Goal: Navigation & Orientation: Find specific page/section

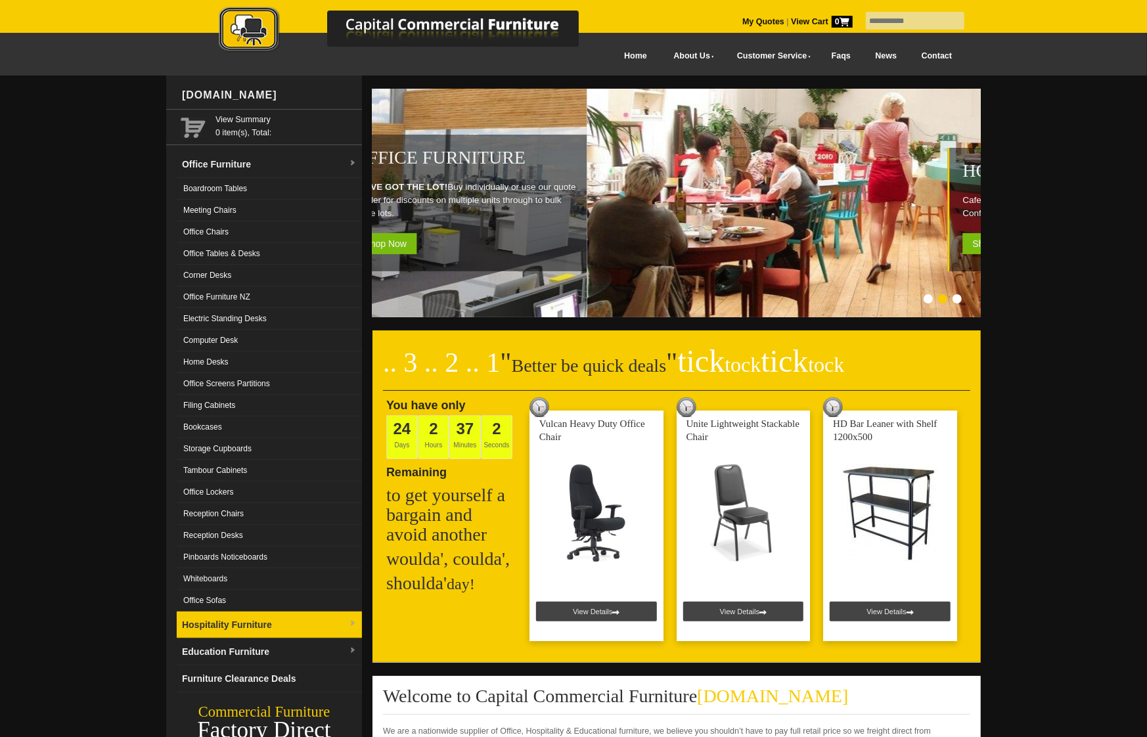
click at [204, 612] on link "Hospitality Furniture" at bounding box center [269, 625] width 185 height 27
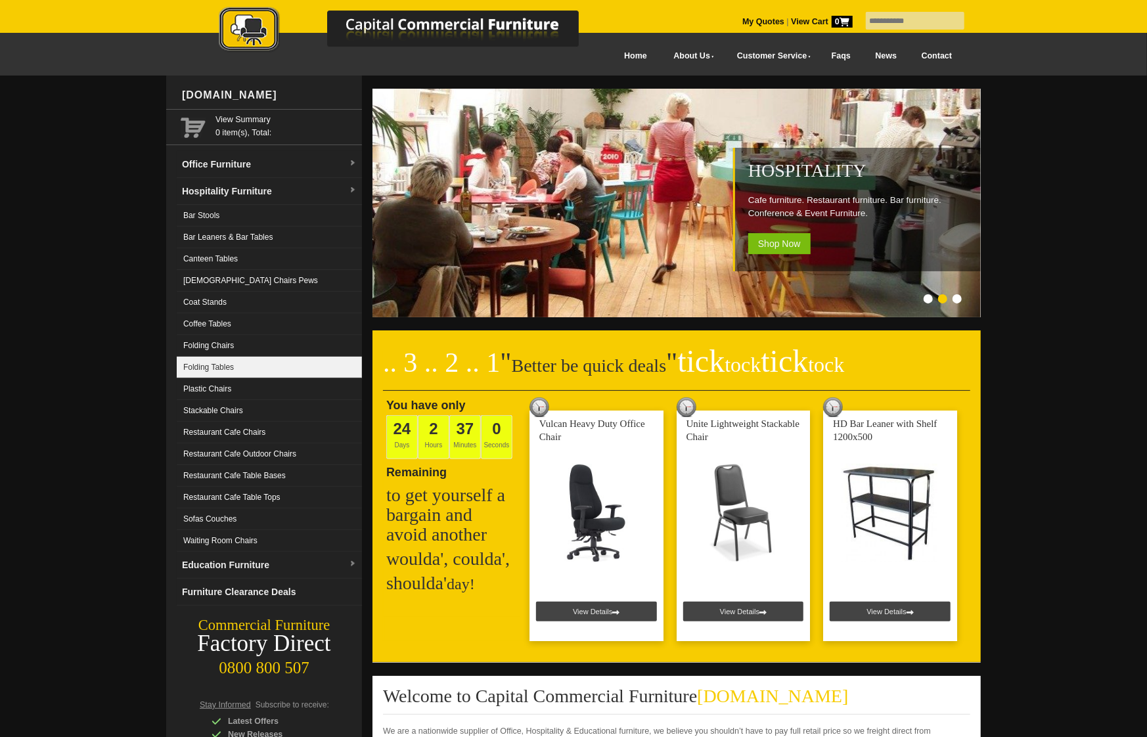
click at [260, 366] on link "Folding Tables" at bounding box center [269, 368] width 185 height 22
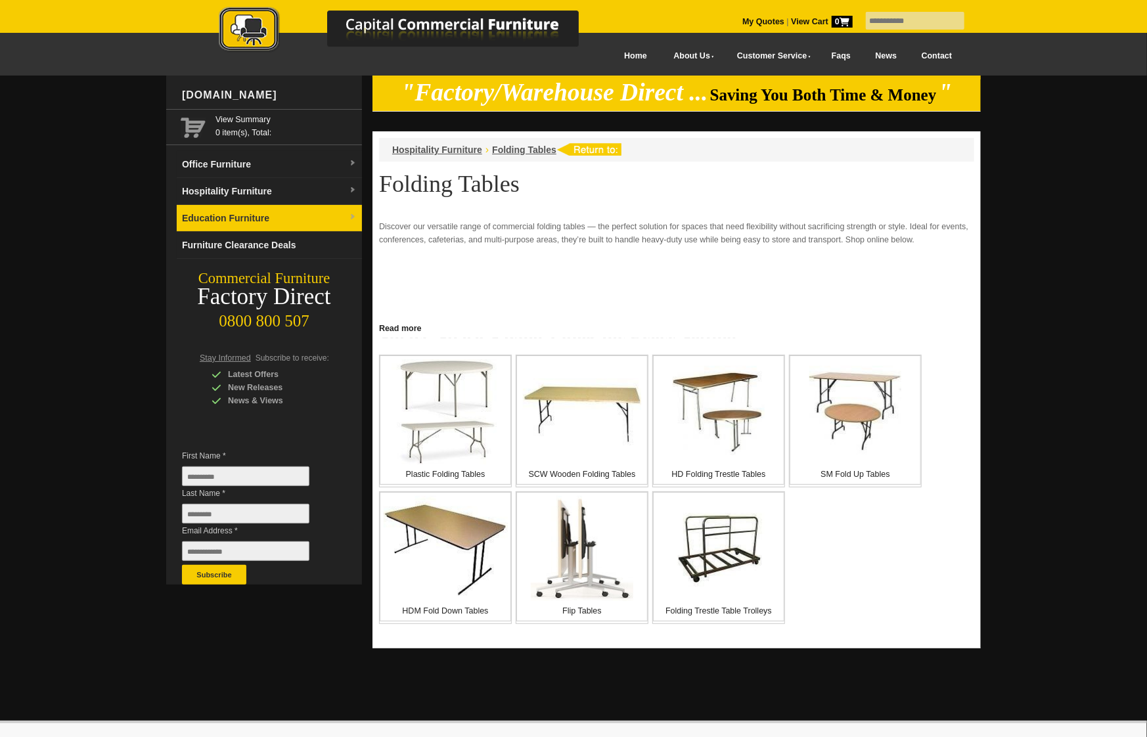
click at [273, 208] on link "Education Furniture" at bounding box center [269, 218] width 185 height 27
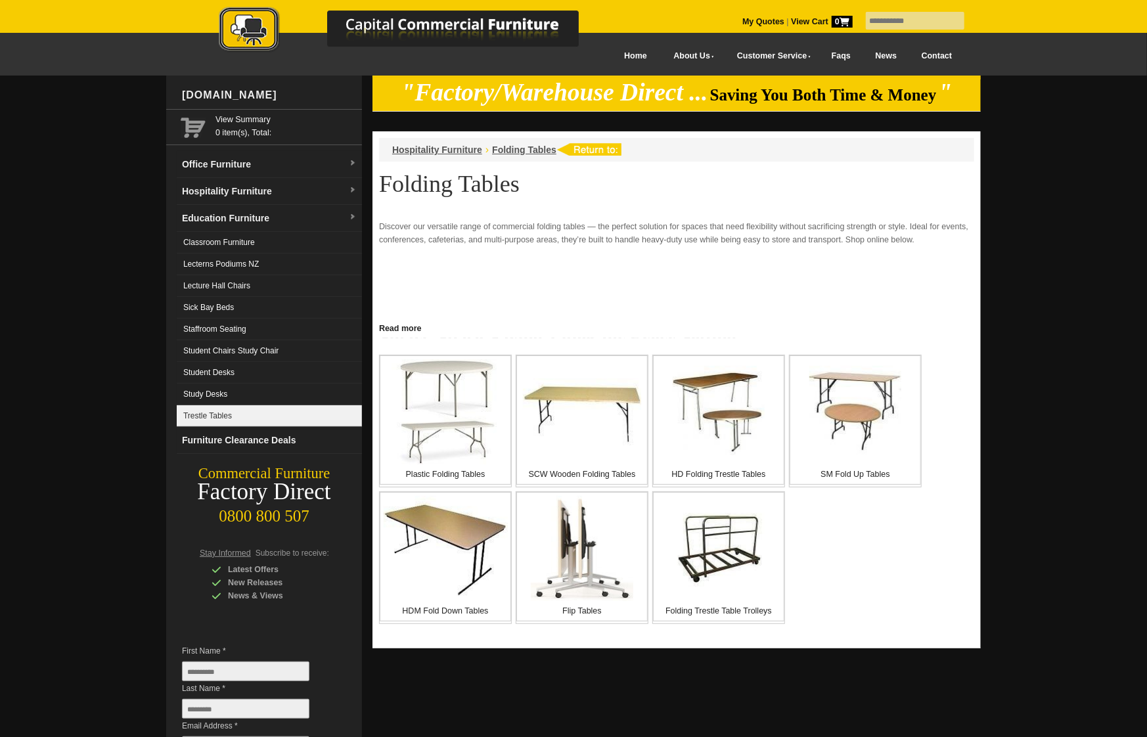
click at [275, 409] on link "Trestle Tables" at bounding box center [269, 416] width 185 height 22
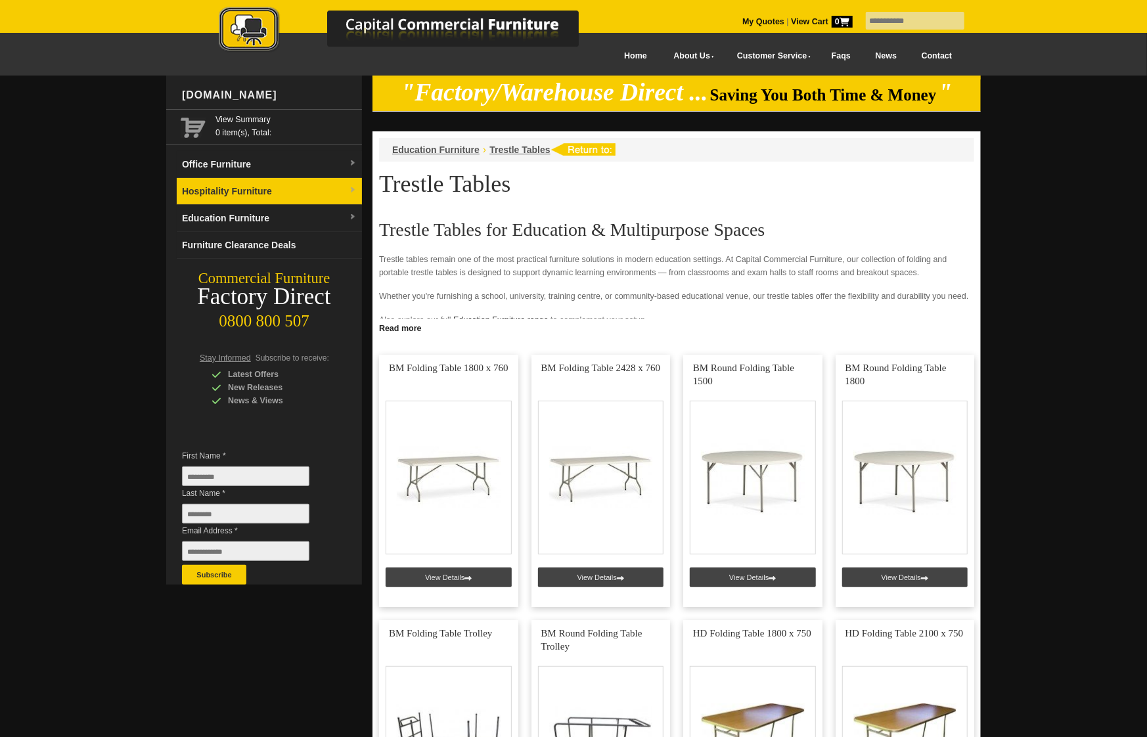
click at [277, 192] on link "Hospitality Furniture" at bounding box center [269, 191] width 185 height 27
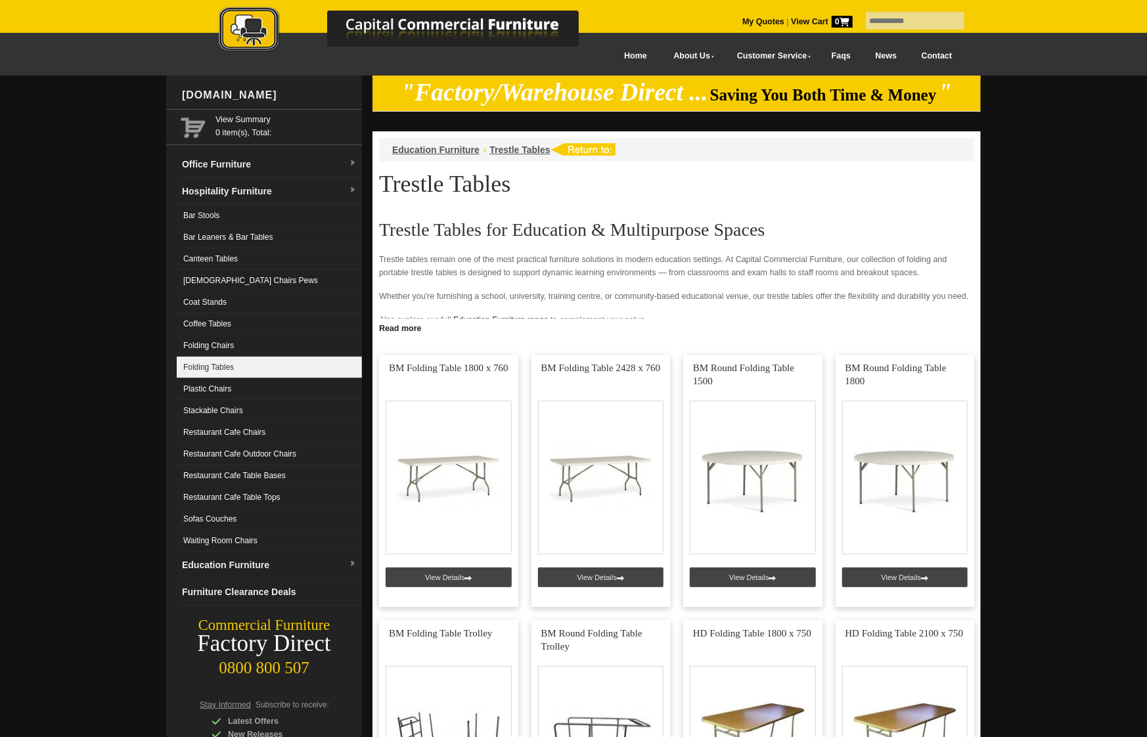
click at [222, 359] on link "Folding Tables" at bounding box center [269, 368] width 185 height 22
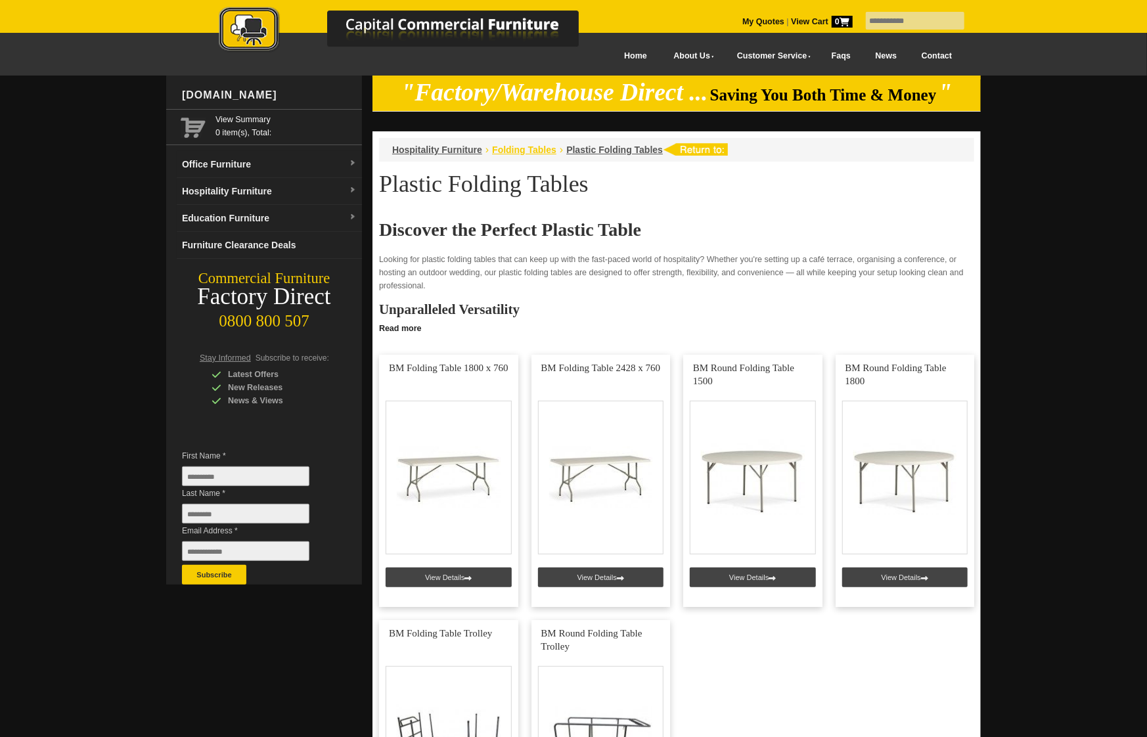
click at [513, 148] on span "Folding Tables" at bounding box center [524, 150] width 64 height 11
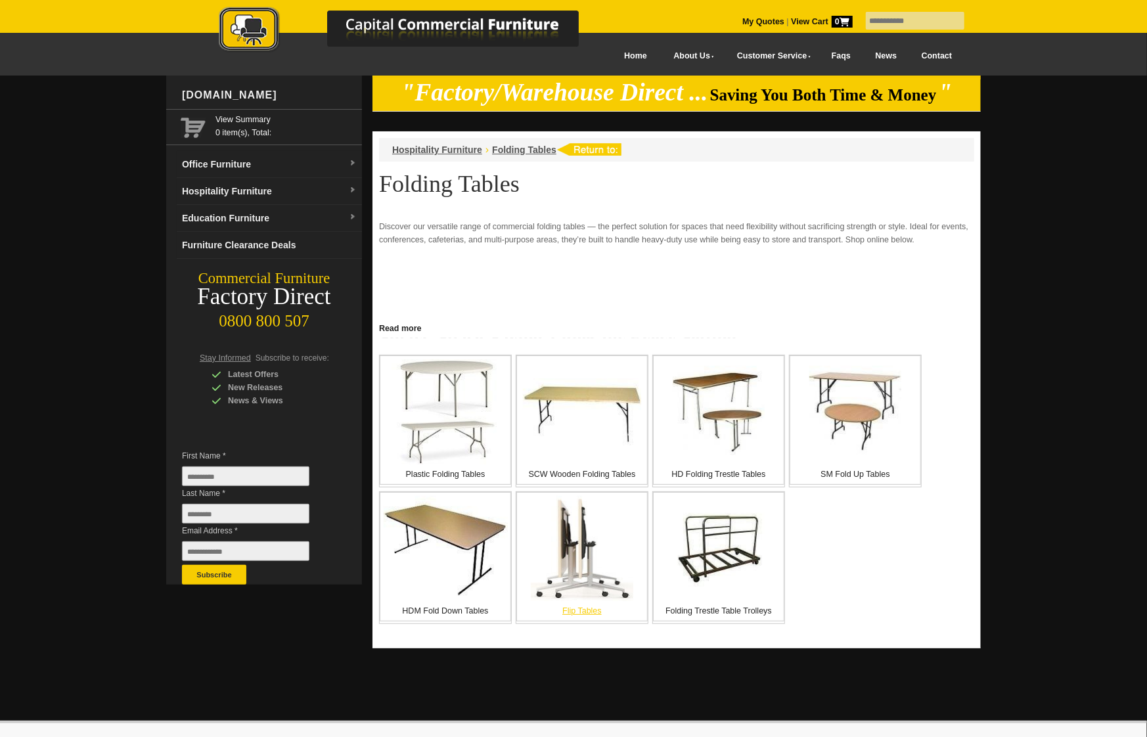
click at [587, 581] on img at bounding box center [582, 548] width 102 height 105
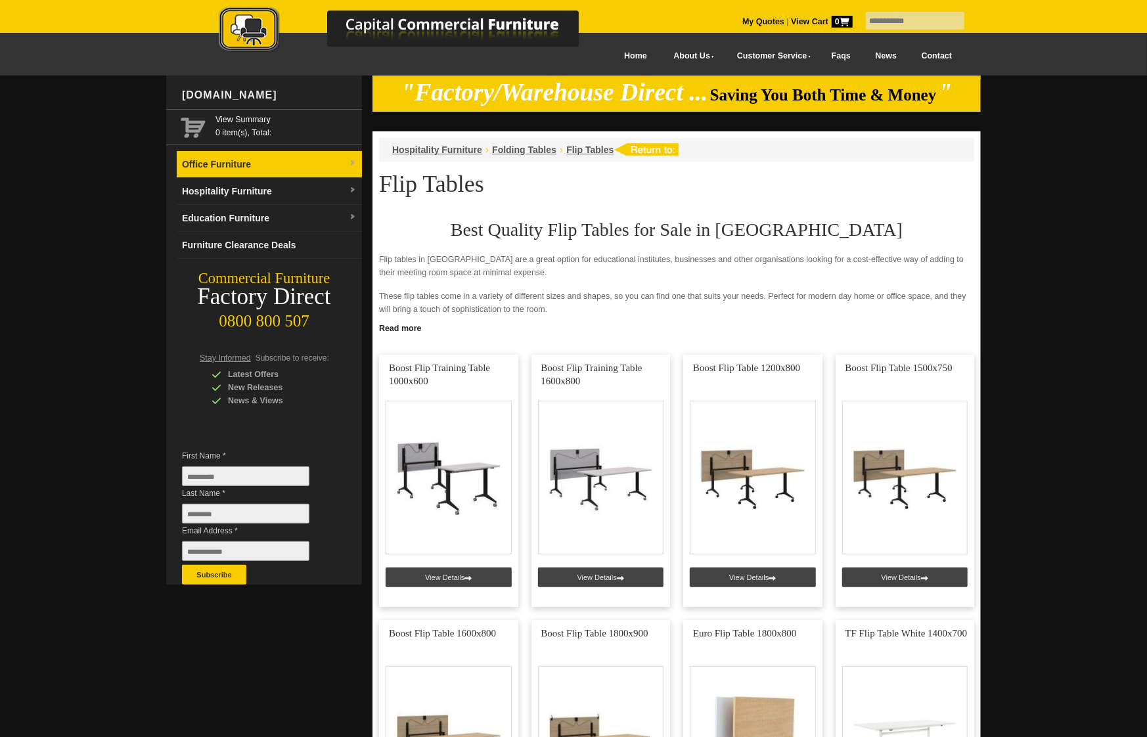
click at [201, 169] on link "Office Furniture" at bounding box center [269, 164] width 185 height 27
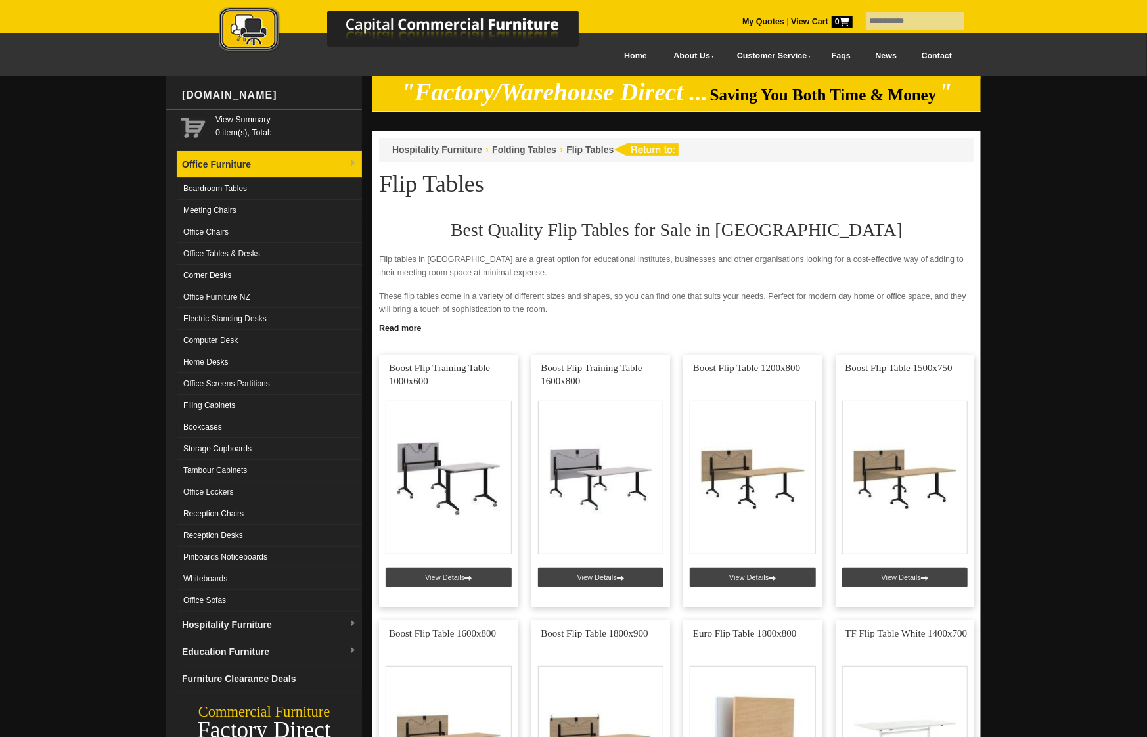
click at [210, 158] on link "Office Furniture" at bounding box center [269, 164] width 185 height 27
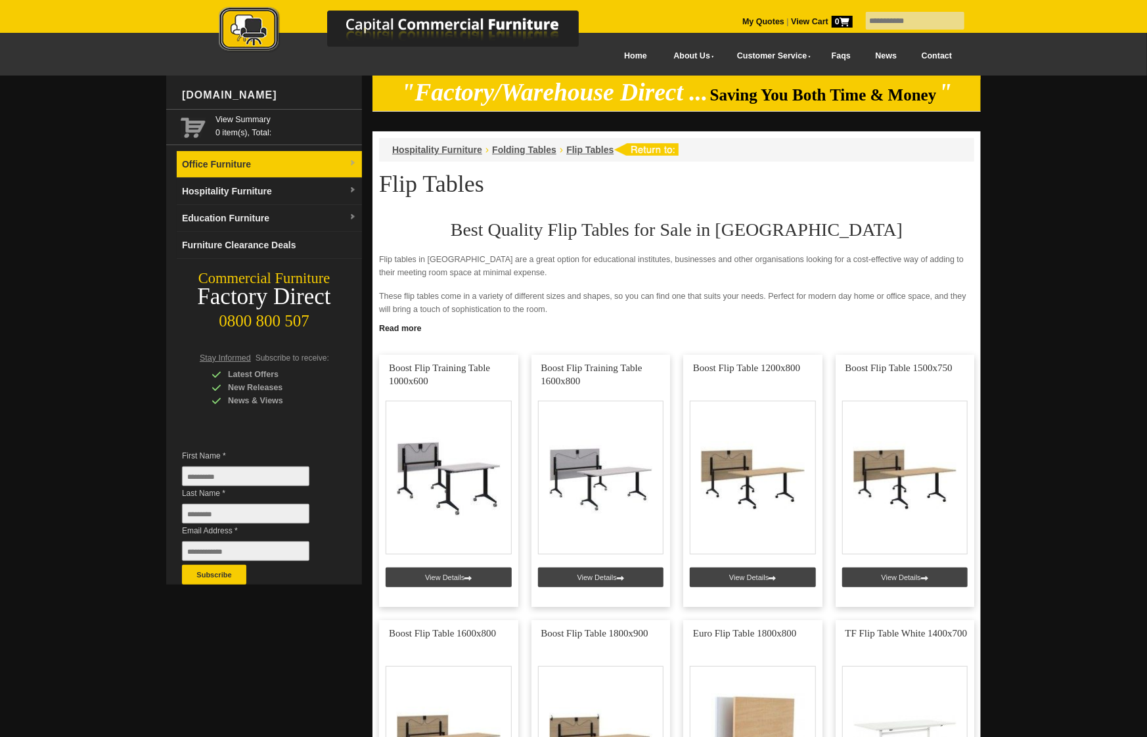
click at [219, 162] on link "Office Furniture" at bounding box center [269, 164] width 185 height 27
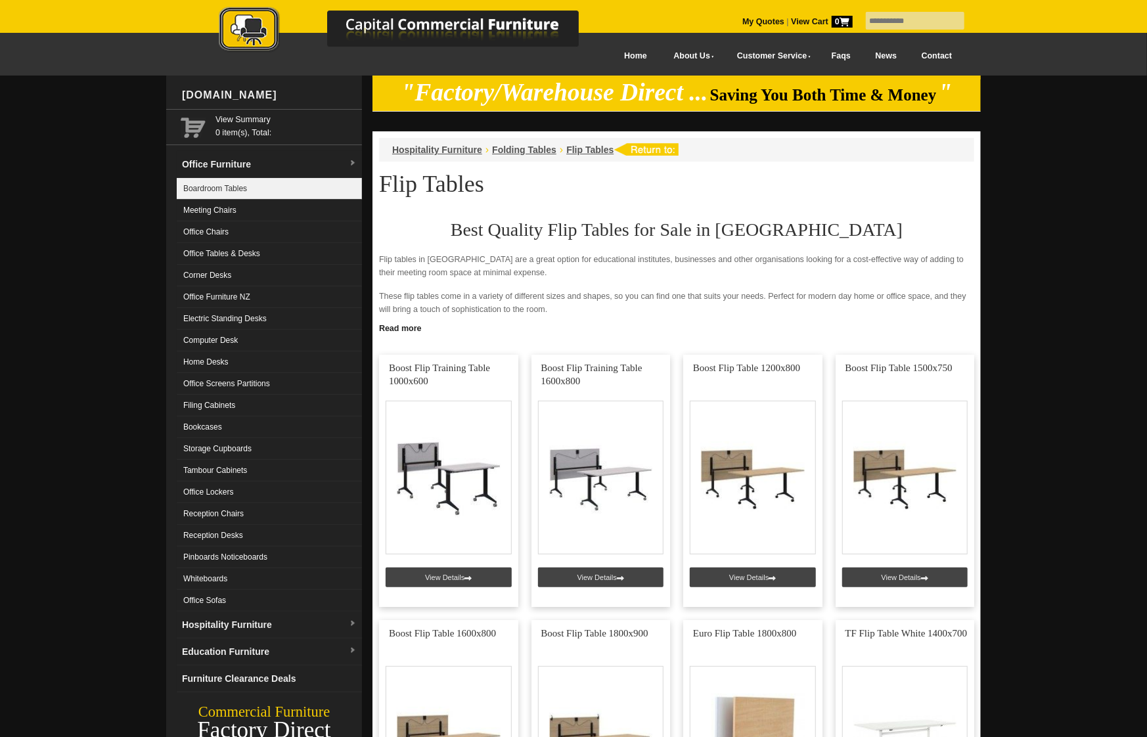
click at [217, 186] on link "Boardroom Tables" at bounding box center [269, 189] width 185 height 22
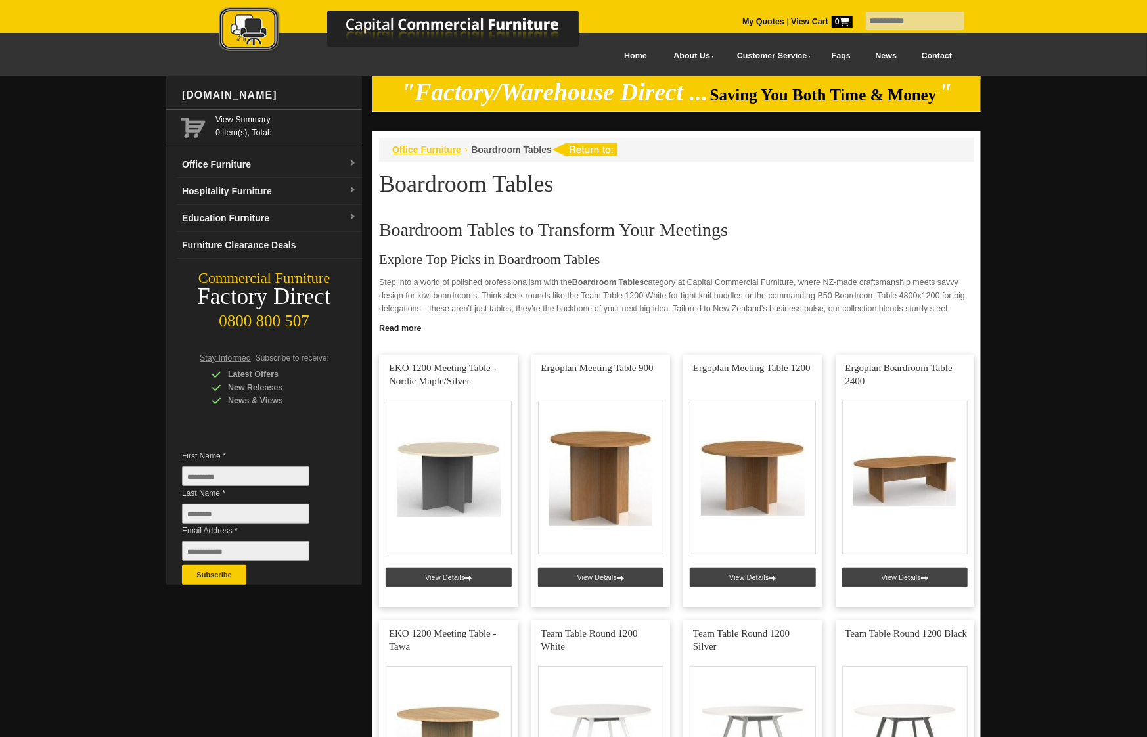
click at [429, 145] on span "Office Furniture" at bounding box center [426, 150] width 69 height 11
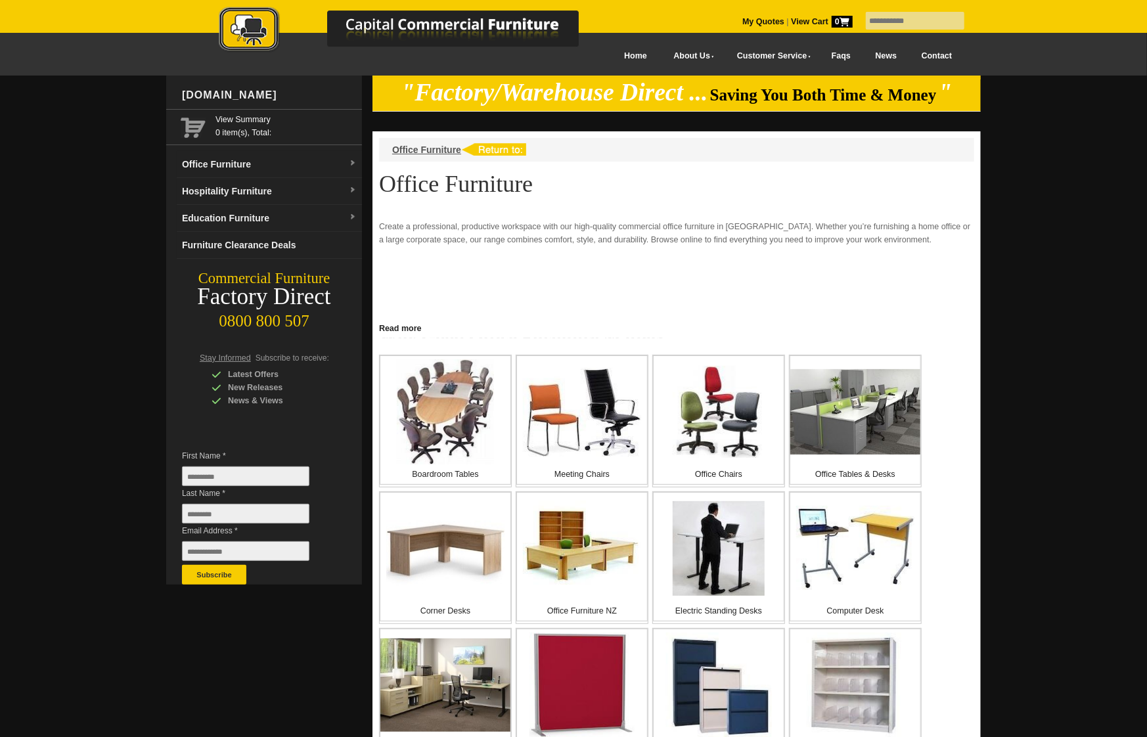
click at [227, 37] on img at bounding box center [413, 31] width 460 height 48
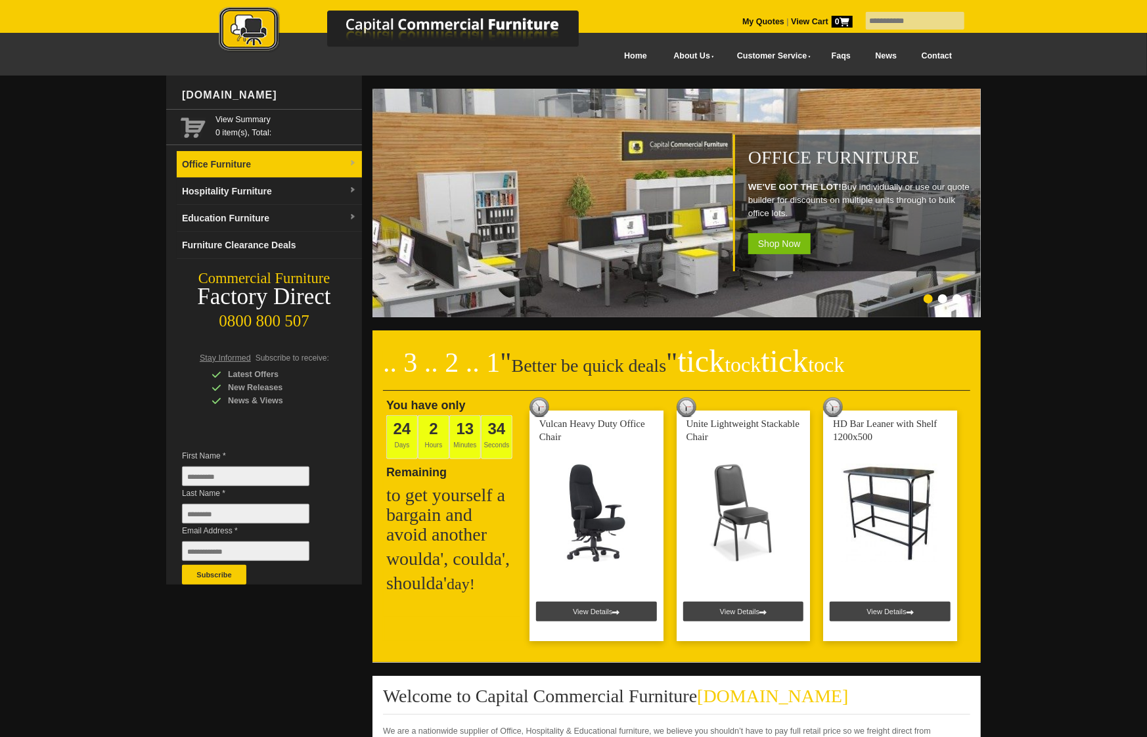
click at [260, 159] on link "Office Furniture" at bounding box center [269, 164] width 185 height 27
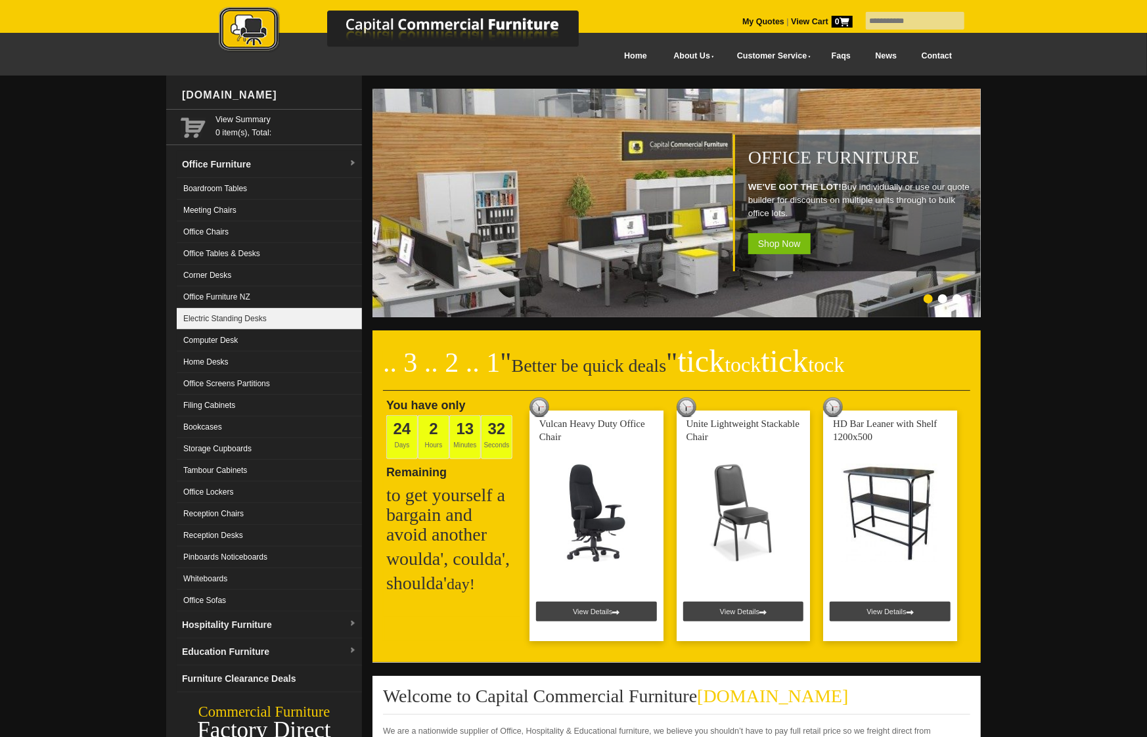
click at [237, 316] on link "Electric Standing Desks" at bounding box center [269, 319] width 185 height 22
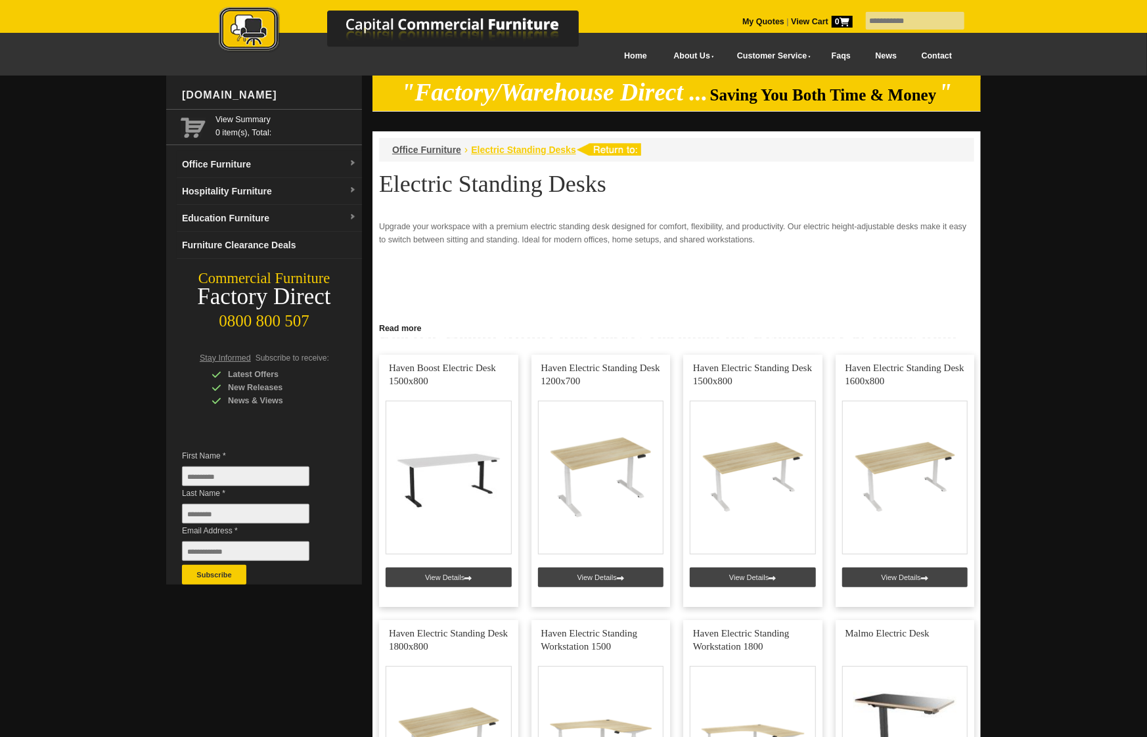
click at [489, 148] on span "Electric Standing Desks" at bounding box center [523, 150] width 105 height 11
click at [434, 147] on span "Office Furniture" at bounding box center [426, 150] width 69 height 11
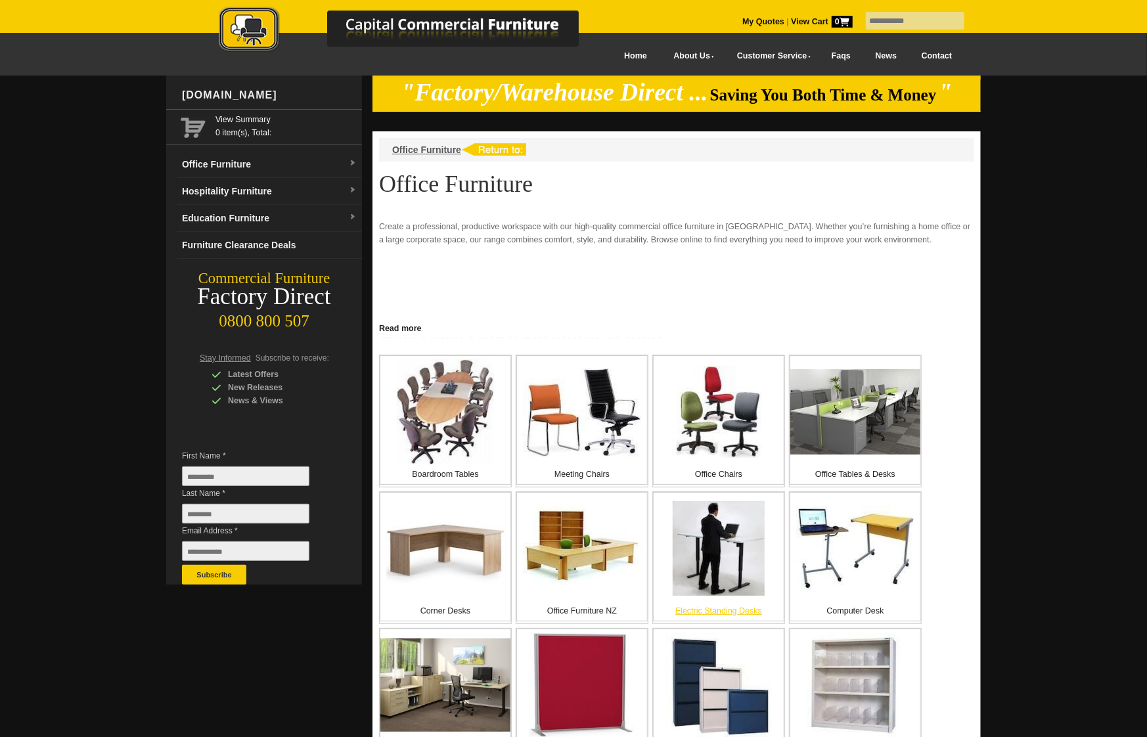
click at [699, 569] on img at bounding box center [719, 548] width 92 height 95
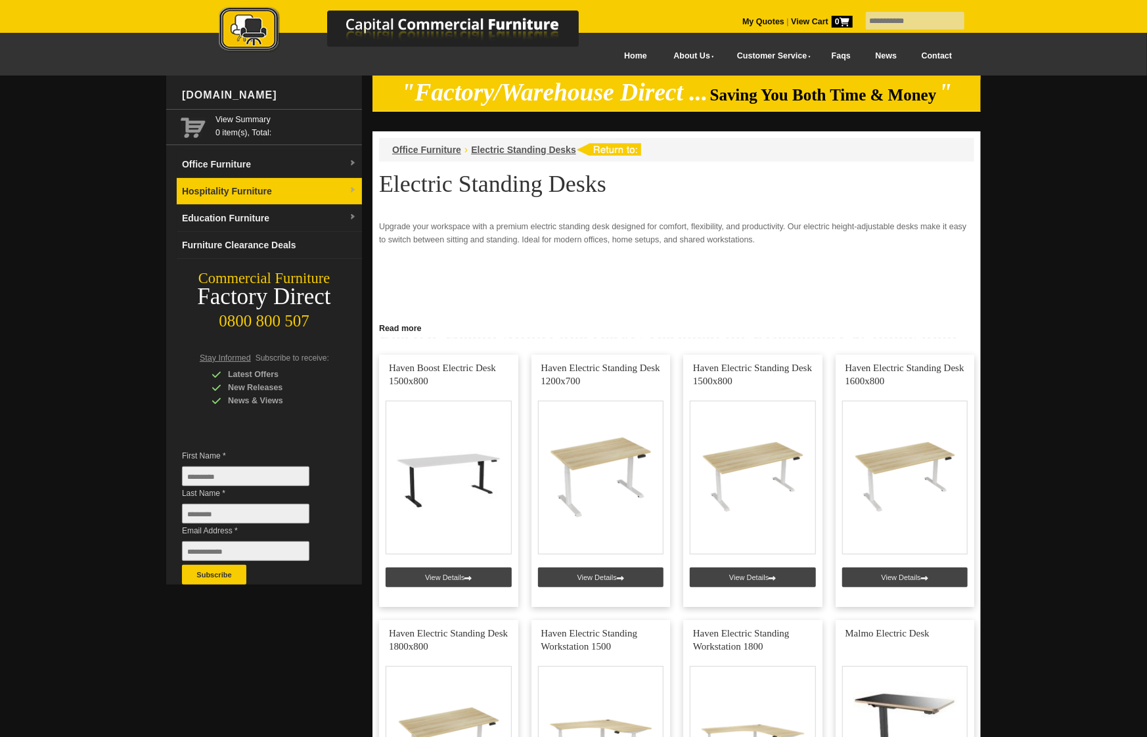
click at [260, 192] on link "Hospitality Furniture" at bounding box center [269, 191] width 185 height 27
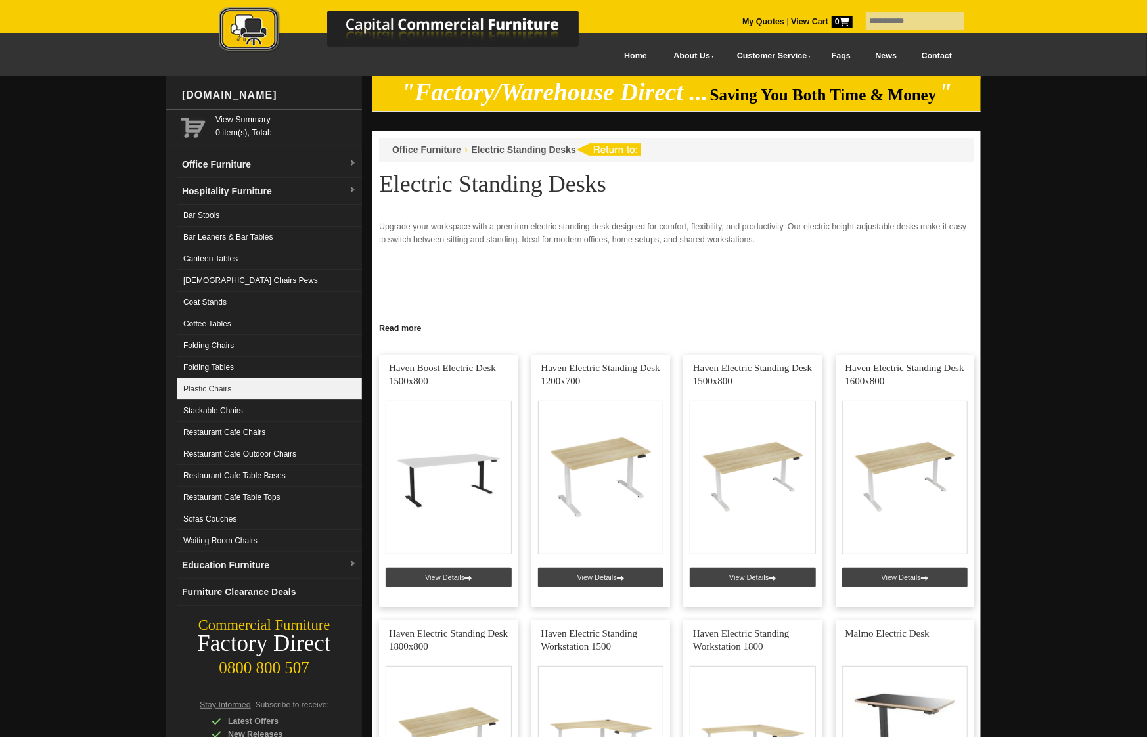
click at [231, 382] on link "Plastic Chairs" at bounding box center [269, 389] width 185 height 22
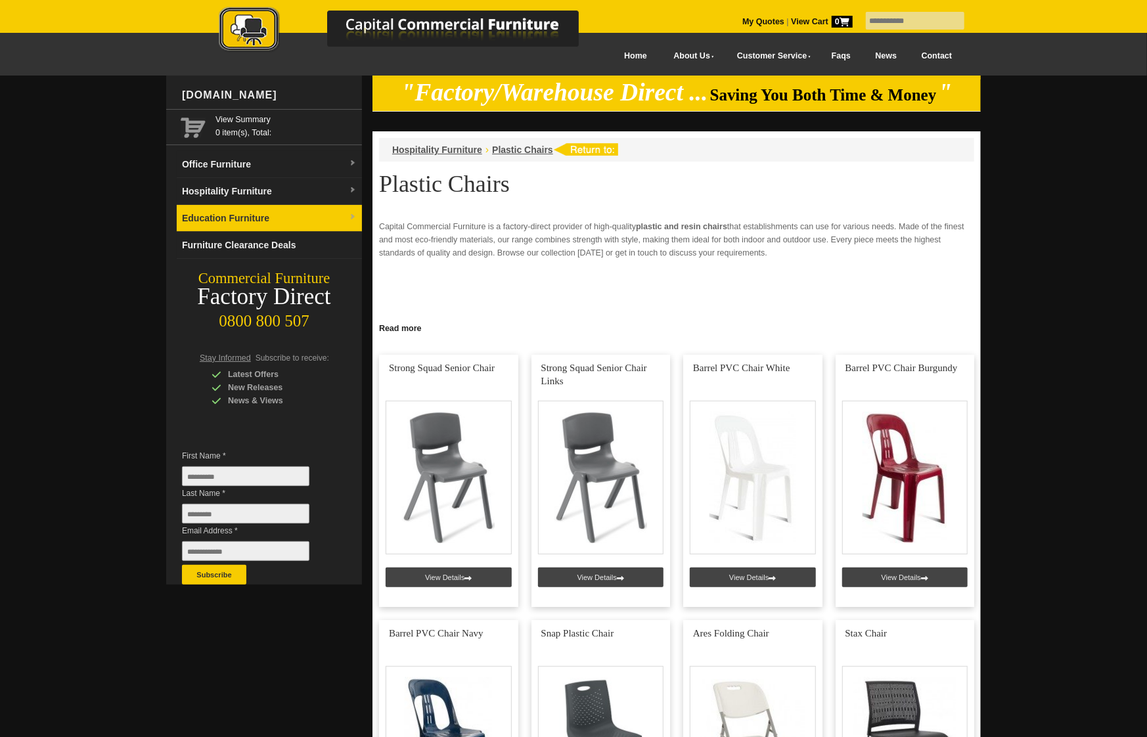
click at [252, 211] on link "Education Furniture" at bounding box center [269, 218] width 185 height 27
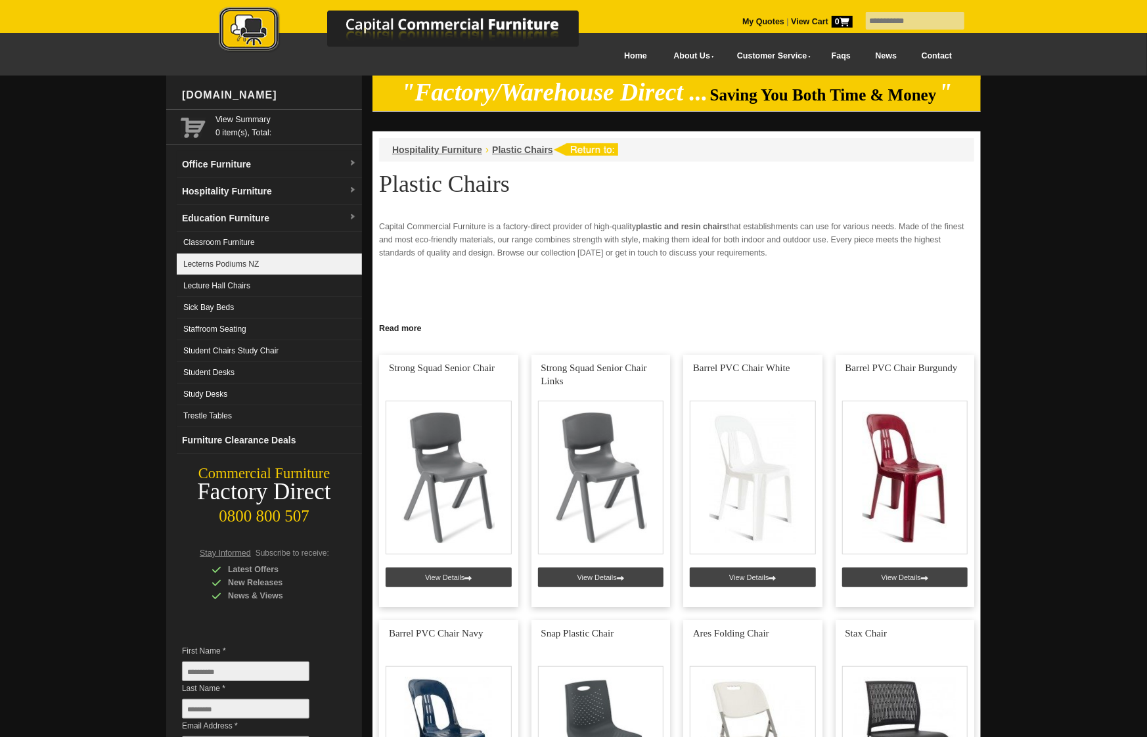
click at [242, 269] on link "Lecterns Podiums NZ" at bounding box center [269, 265] width 185 height 22
